Goal: Navigation & Orientation: Find specific page/section

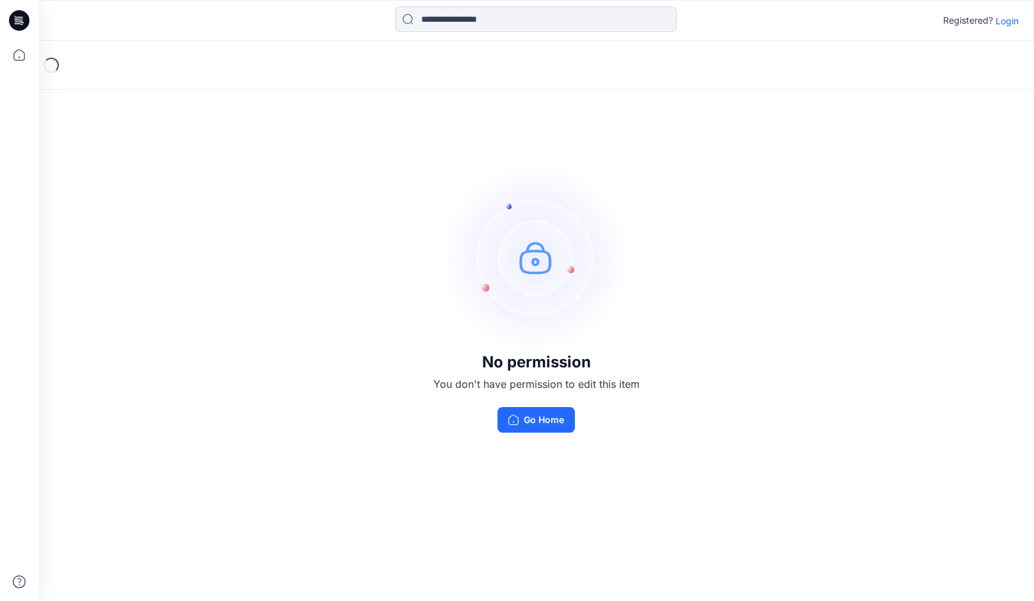
click at [1005, 14] on p "Login" at bounding box center [1006, 20] width 23 height 13
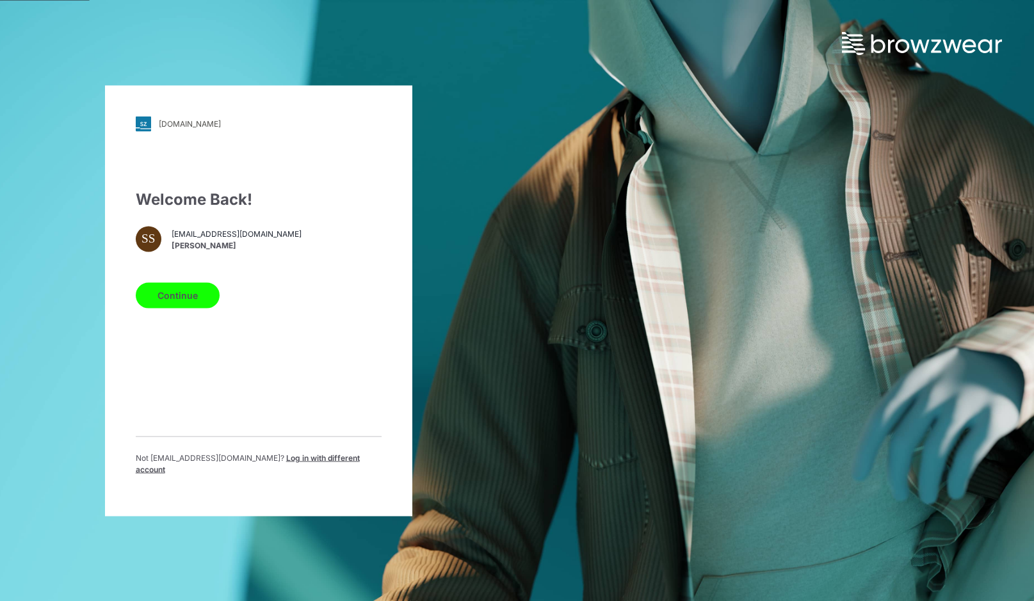
click at [190, 298] on button "Continue" at bounding box center [178, 295] width 84 height 26
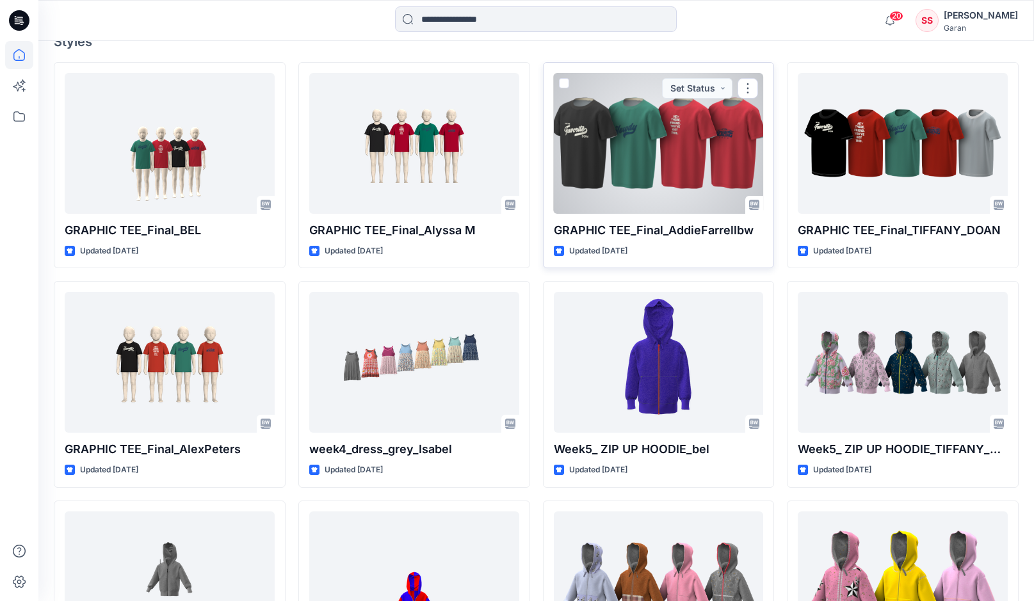
scroll to position [367, 0]
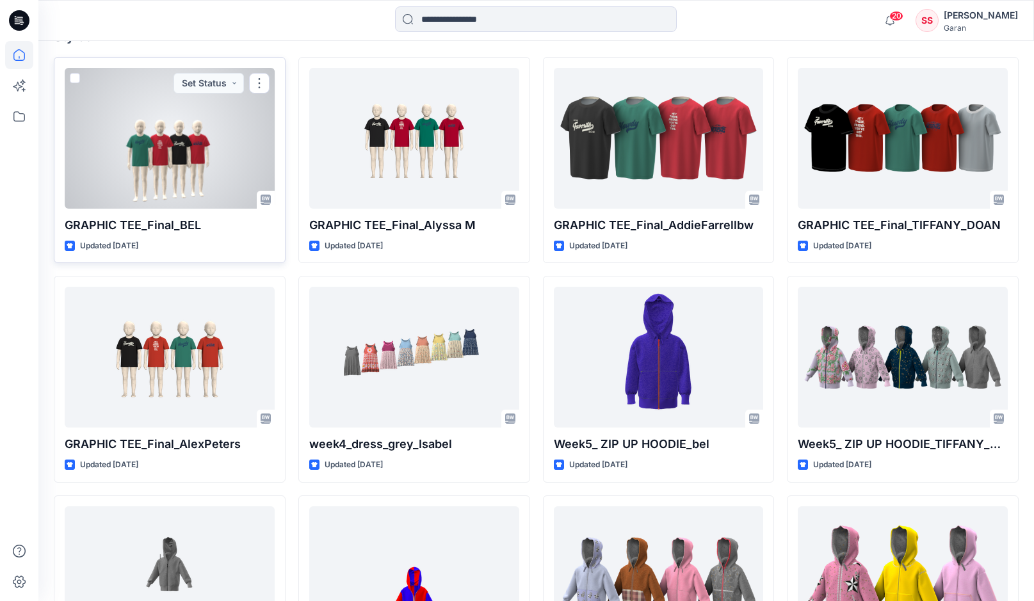
click at [187, 157] on div at bounding box center [170, 138] width 210 height 141
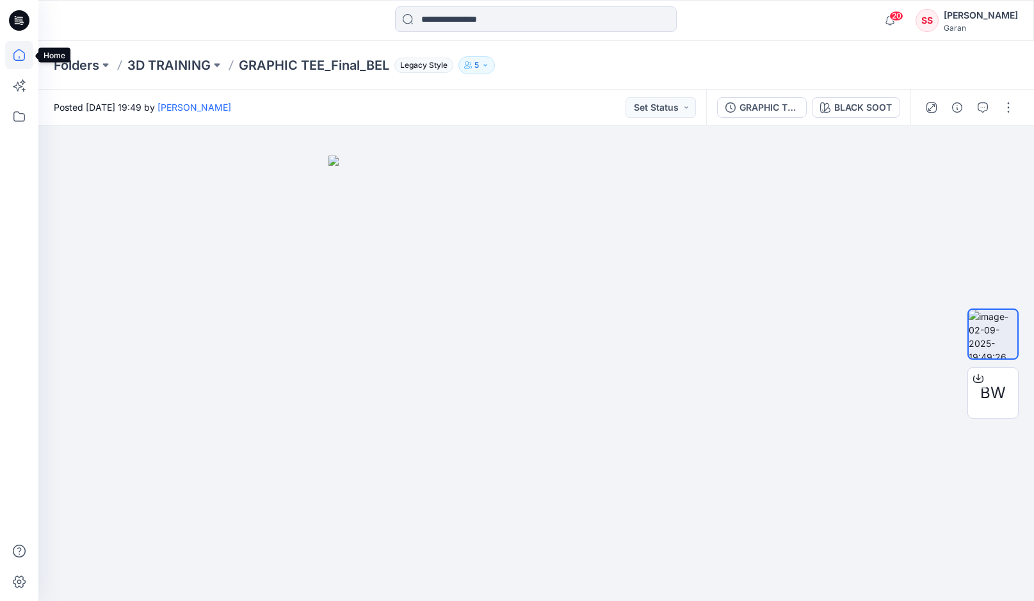
click at [20, 55] on icon at bounding box center [19, 55] width 28 height 28
